Goal: Task Accomplishment & Management: Manage account settings

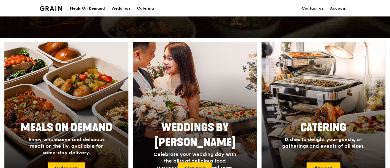
scroll to position [67, 0]
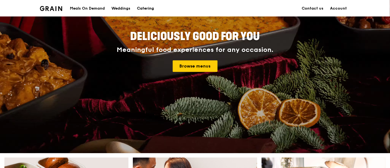
click at [150, 8] on div "Catering" at bounding box center [145, 8] width 17 height 17
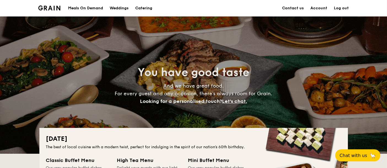
click at [339, 7] on link "Log out" at bounding box center [341, 8] width 15 height 17
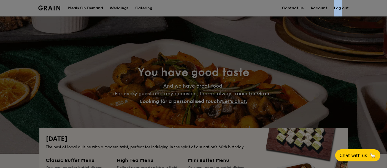
click at [339, 7] on link "Log out" at bounding box center [341, 8] width 15 height 17
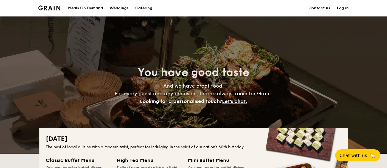
click at [346, 7] on link "Log in" at bounding box center [343, 8] width 12 height 17
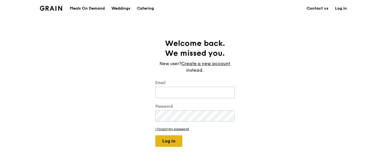
type input "[EMAIL_ADDRESS][DOMAIN_NAME]"
click at [172, 140] on button "Log in" at bounding box center [169, 142] width 27 height 12
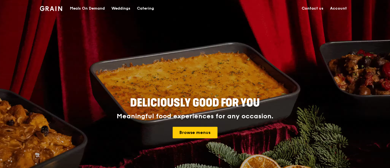
click at [335, 8] on link "Account" at bounding box center [338, 8] width 23 height 17
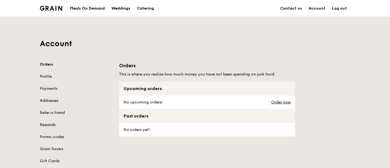
click at [47, 126] on link "Rewards" at bounding box center [76, 126] width 73 height 6
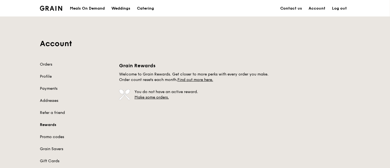
click at [53, 135] on link "Promo codes" at bounding box center [76, 138] width 73 height 6
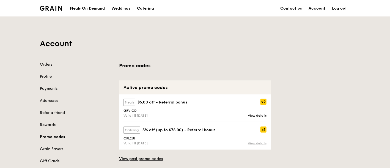
click at [255, 143] on link "View details" at bounding box center [257, 144] width 19 height 4
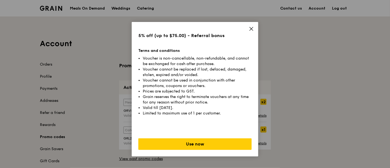
click at [252, 29] on icon at bounding box center [251, 28] width 5 height 5
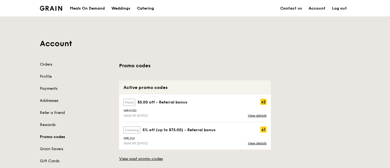
click at [257, 146] on div "catering 5% off (up to $75.00) - Referral bonus x1 GRL2UI Valid till [DATE] Vie…" at bounding box center [195, 137] width 150 height 28
click at [257, 144] on link "View details" at bounding box center [257, 144] width 19 height 4
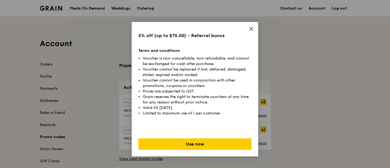
click at [252, 29] on icon at bounding box center [251, 28] width 3 height 3
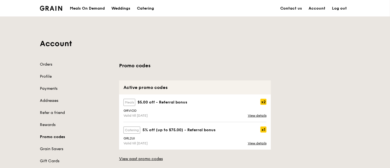
drag, startPoint x: 133, startPoint y: 139, endPoint x: 125, endPoint y: 139, distance: 8.3
click at [125, 139] on div "GRL2UI" at bounding box center [195, 139] width 150 height 4
copy div "GRL2UI"
click at [46, 10] on img at bounding box center [51, 8] width 22 height 5
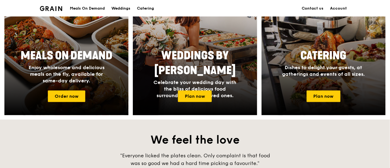
scroll to position [244, 0]
